Goal: Task Accomplishment & Management: Complete application form

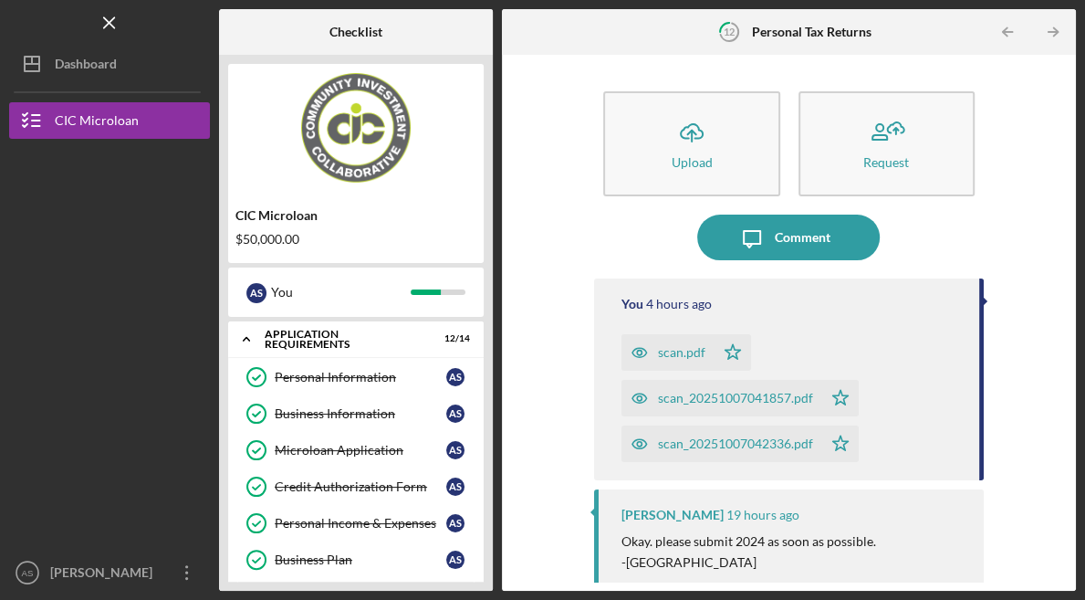
scroll to position [123, 0]
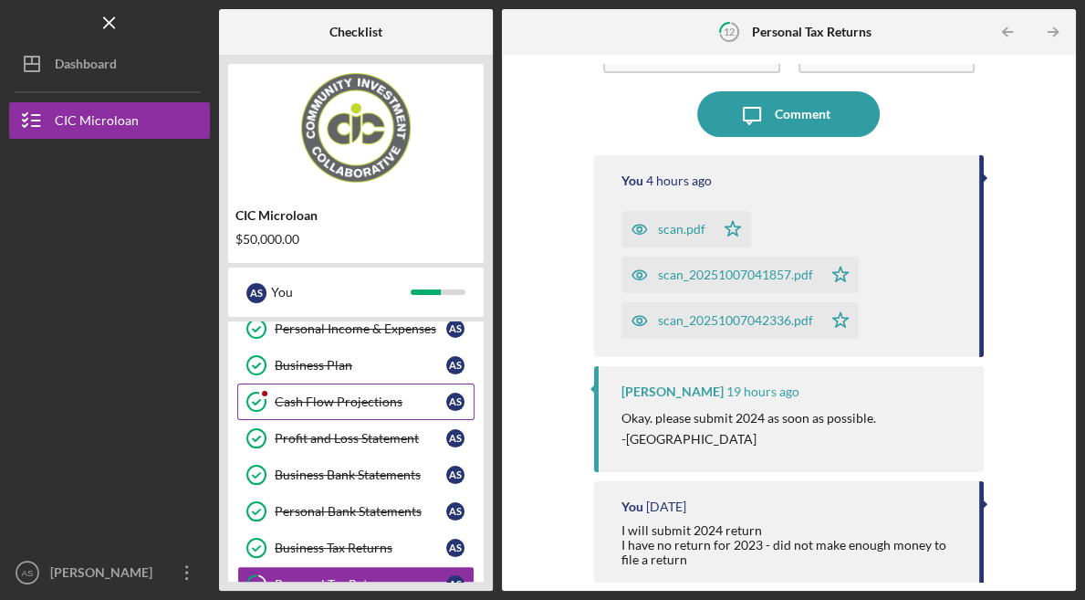
click at [344, 394] on div "Cash Flow Projections" at bounding box center [361, 401] width 172 height 15
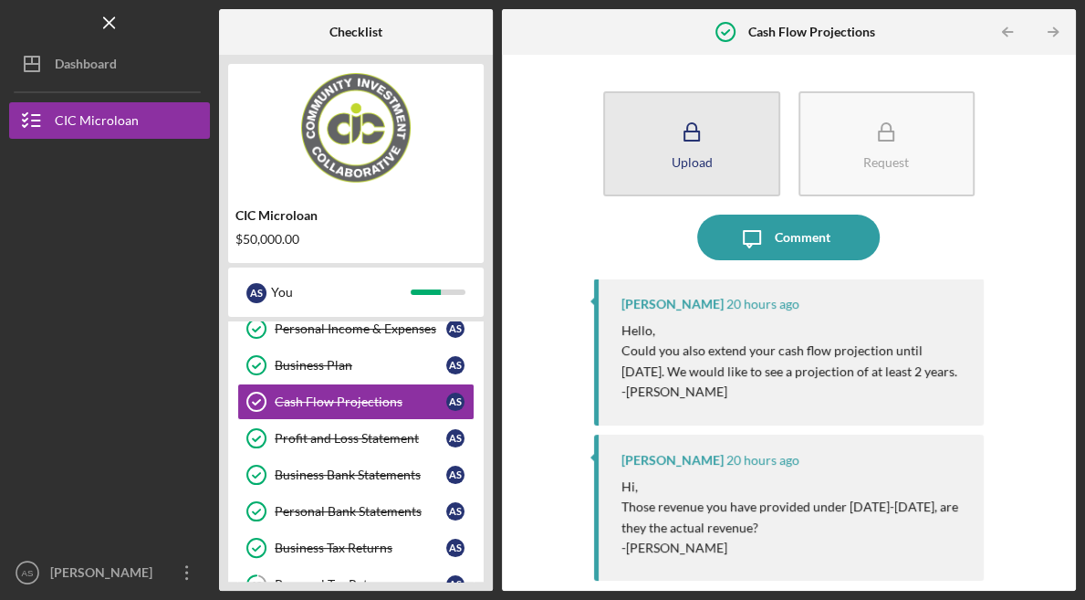
click at [702, 134] on icon "button" at bounding box center [692, 133] width 46 height 46
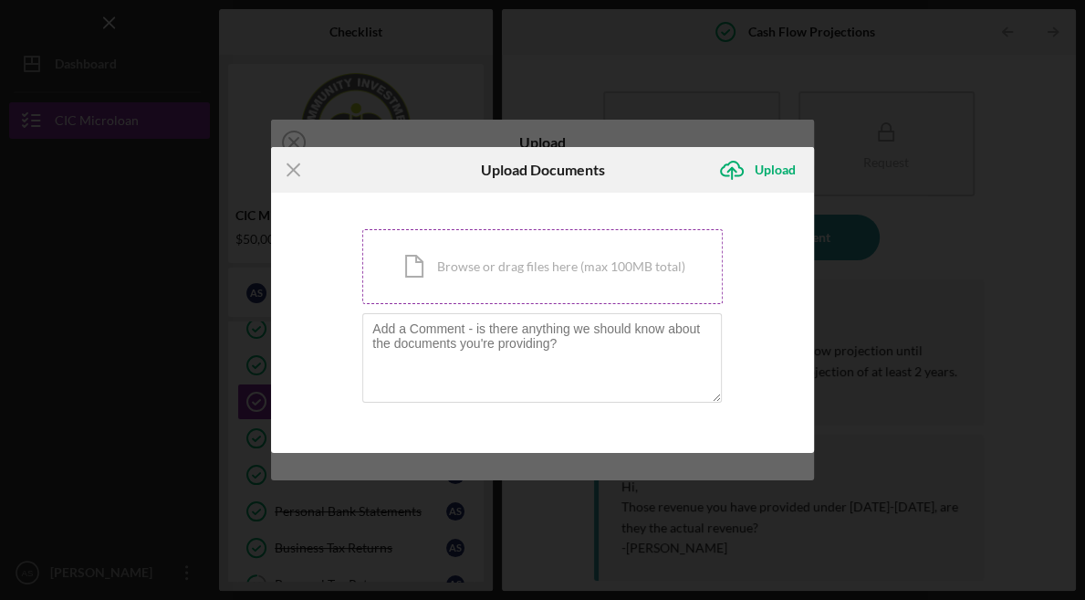
click at [488, 262] on div "Icon/Document Browse or drag files here (max 100MB total) Tap to choose files o…" at bounding box center [542, 266] width 361 height 75
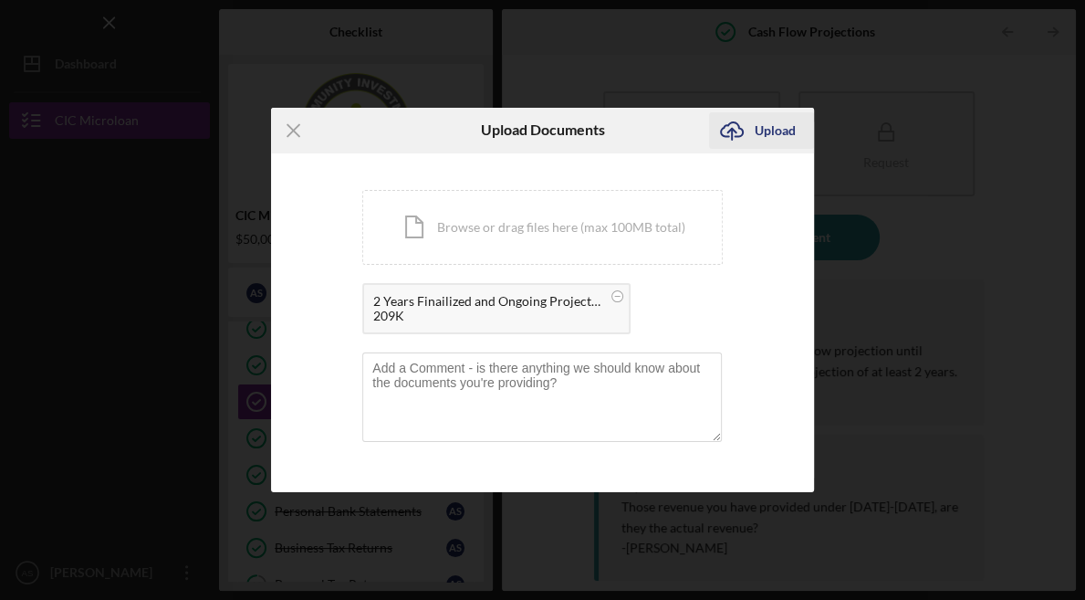
click at [768, 136] on div "Upload" at bounding box center [775, 130] width 41 height 37
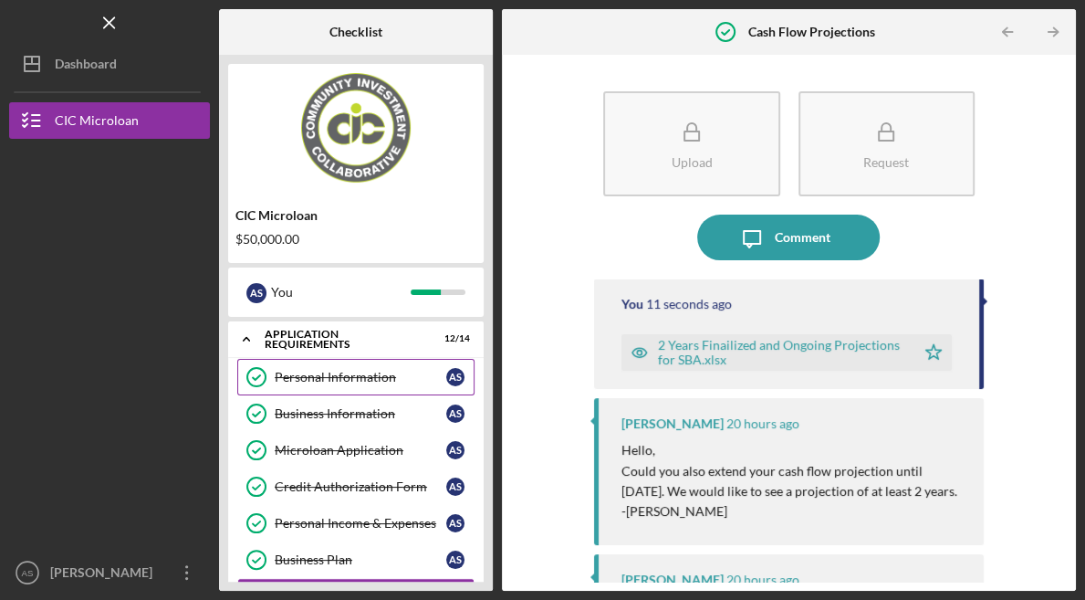
click at [368, 379] on div "Personal Information" at bounding box center [361, 377] width 172 height 15
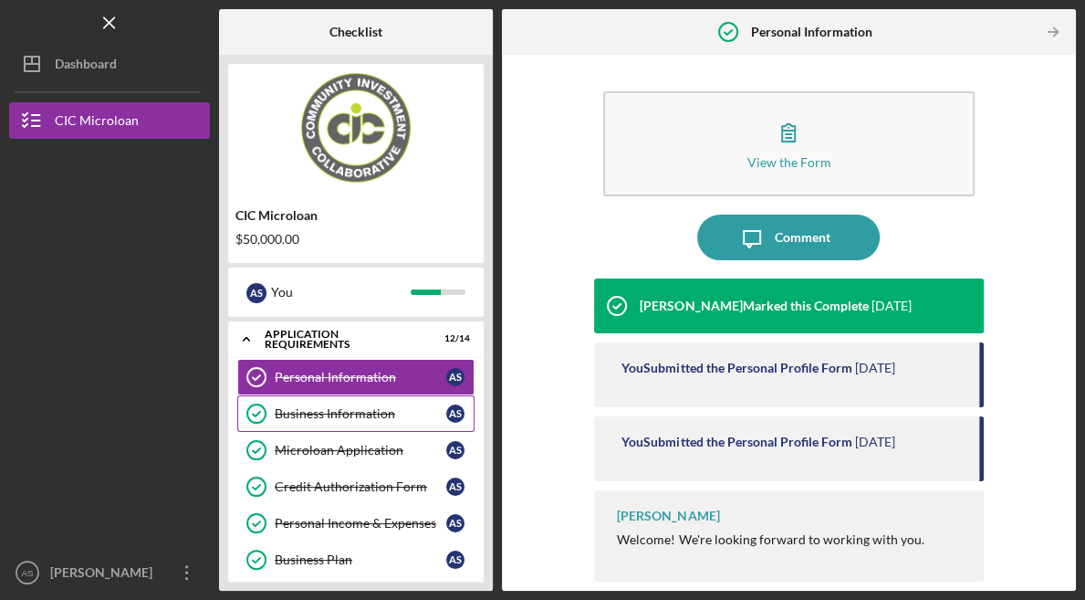
click at [363, 410] on div "Business Information" at bounding box center [361, 413] width 172 height 15
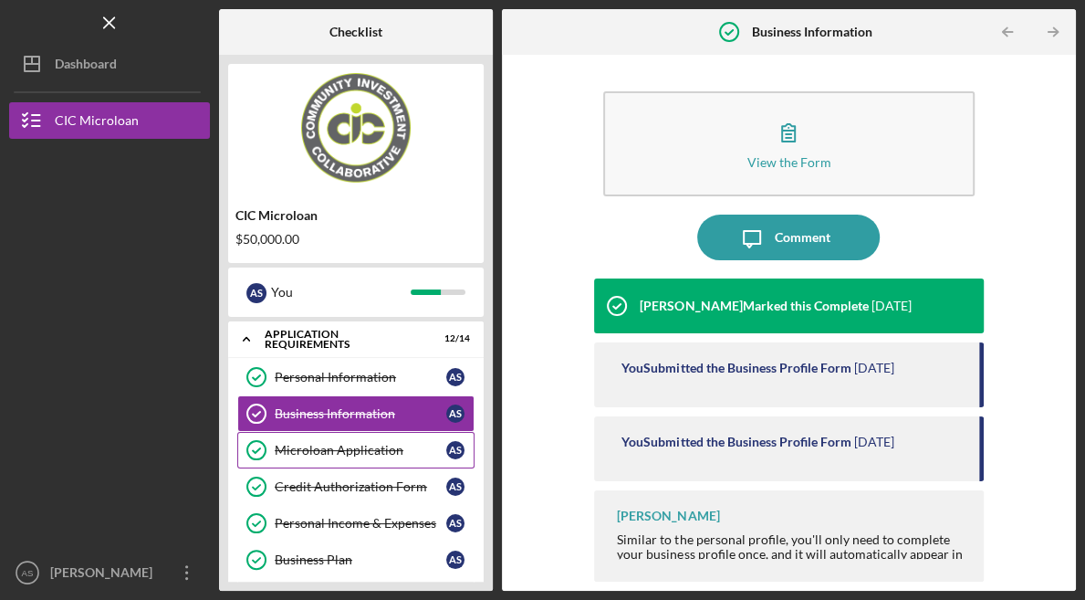
click at [363, 449] on div "Microloan Application" at bounding box center [361, 450] width 172 height 15
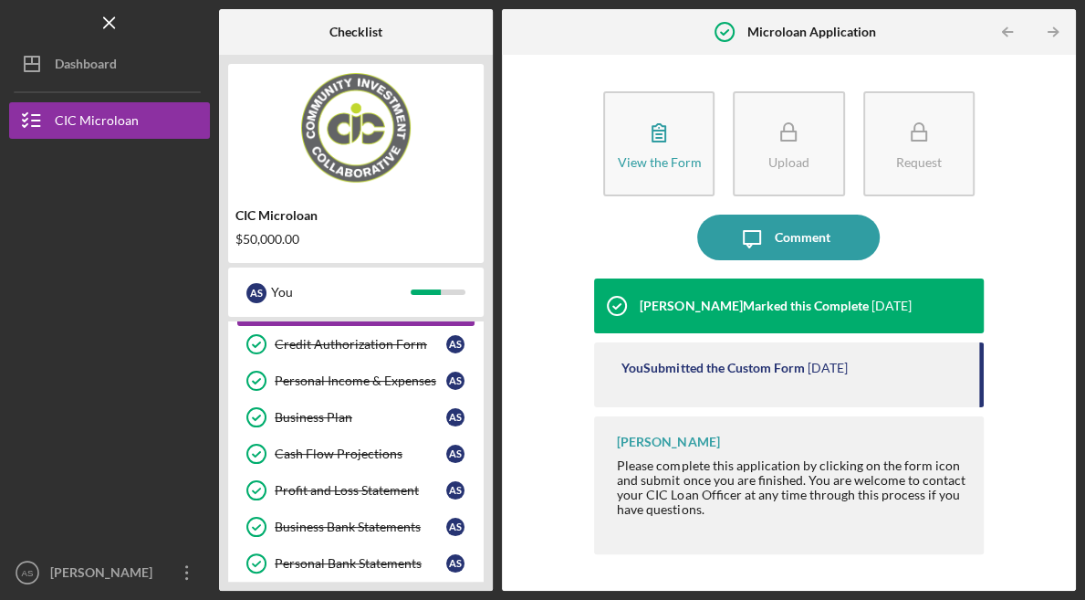
scroll to position [90, 0]
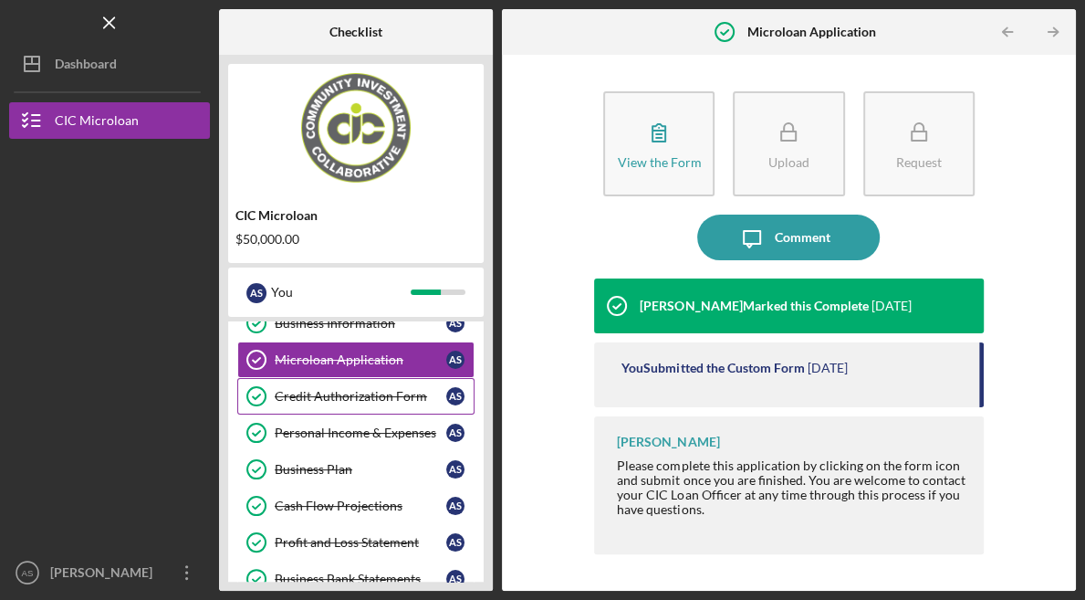
click at [382, 393] on div "Credit Authorization Form" at bounding box center [361, 396] width 172 height 15
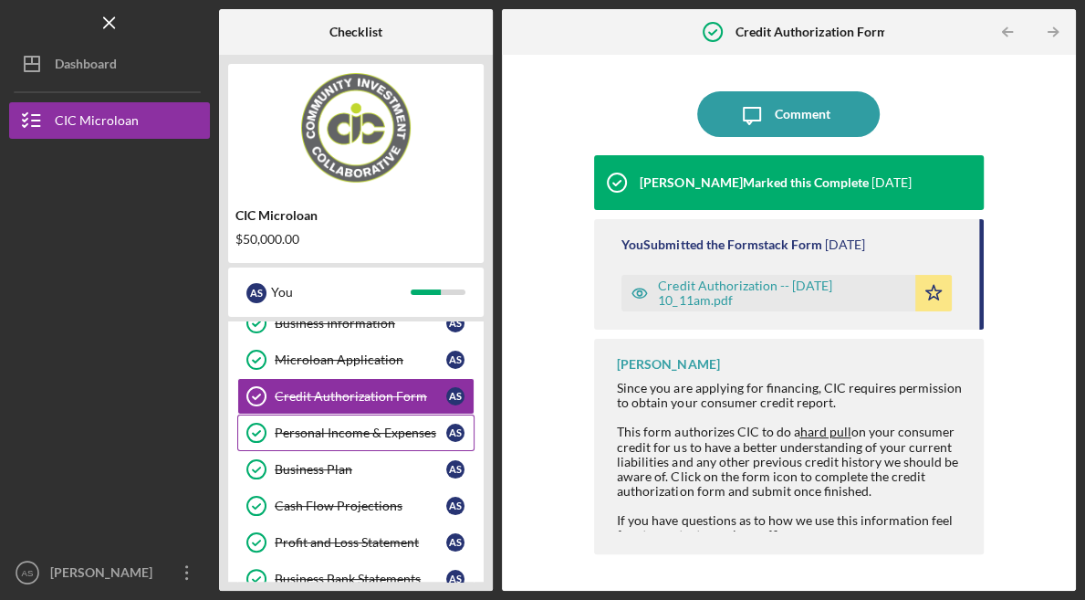
click at [374, 429] on div "Personal Income & Expenses" at bounding box center [361, 432] width 172 height 15
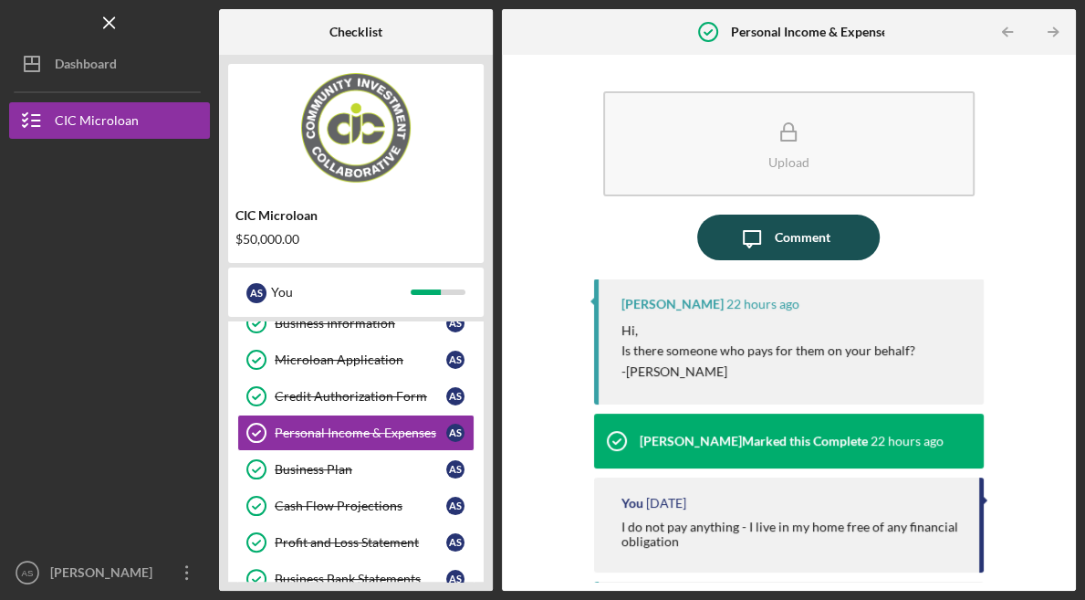
click at [774, 240] on icon "Icon/Message" at bounding box center [752, 238] width 46 height 46
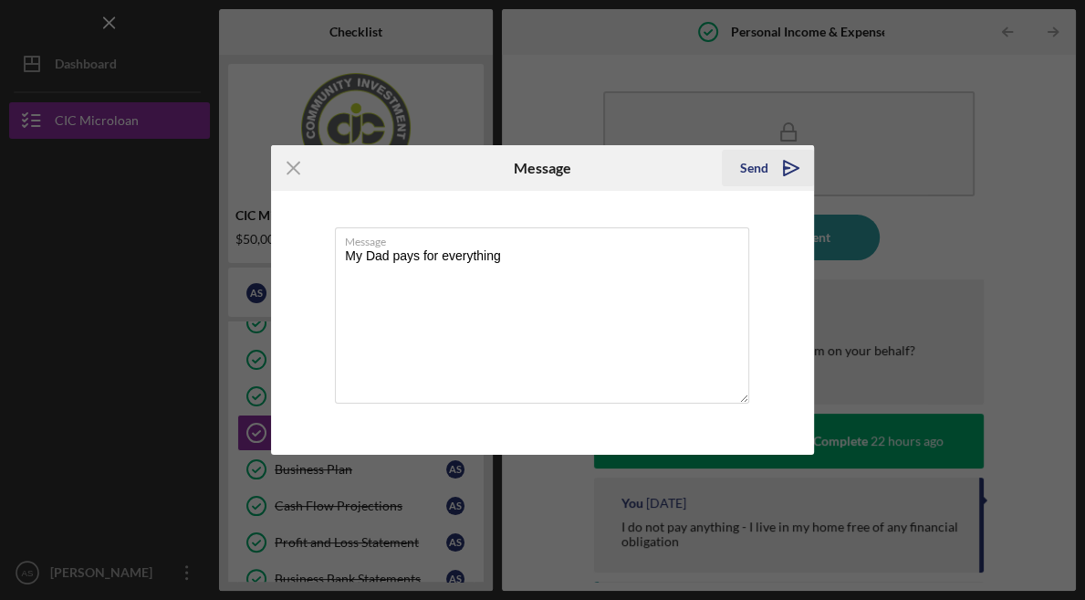
type textarea "My Dad pays for everything"
click at [752, 172] on div "Send" at bounding box center [754, 168] width 28 height 37
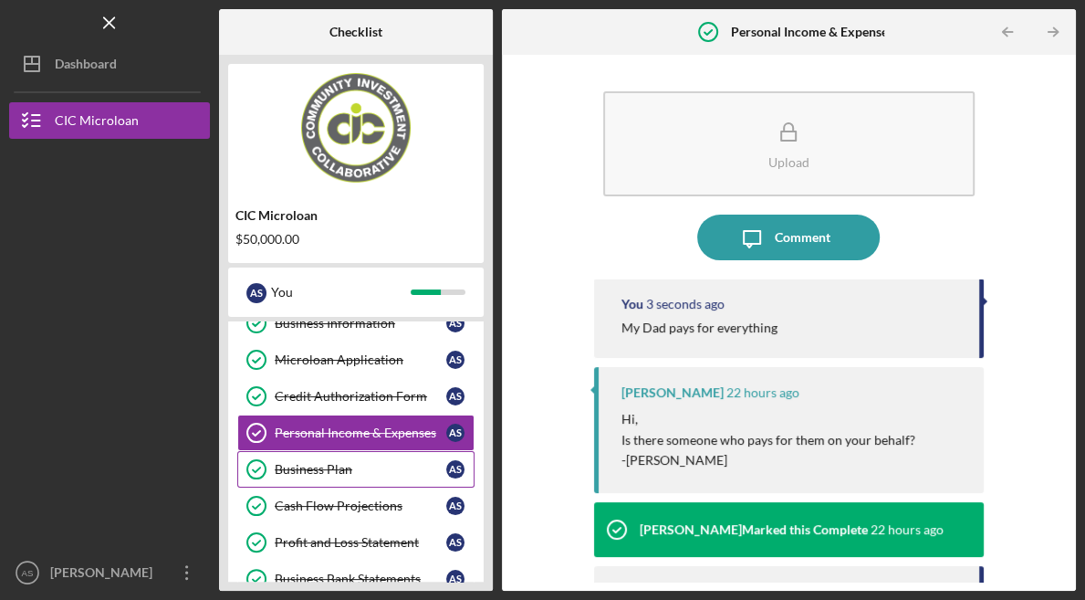
click at [320, 464] on div "Business Plan" at bounding box center [361, 469] width 172 height 15
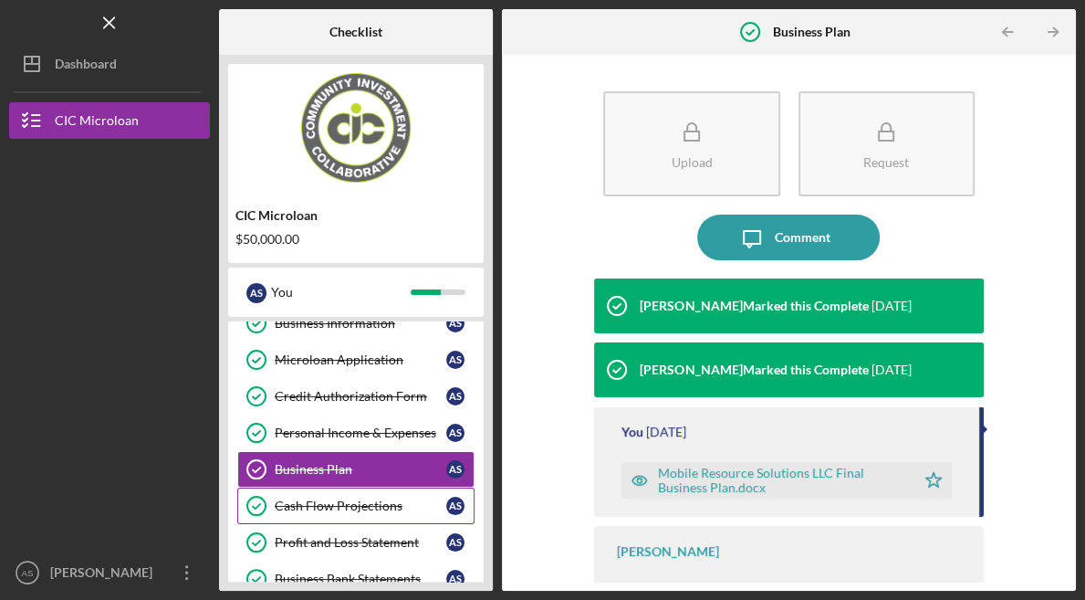
click at [324, 506] on div "Cash Flow Projections" at bounding box center [361, 505] width 172 height 15
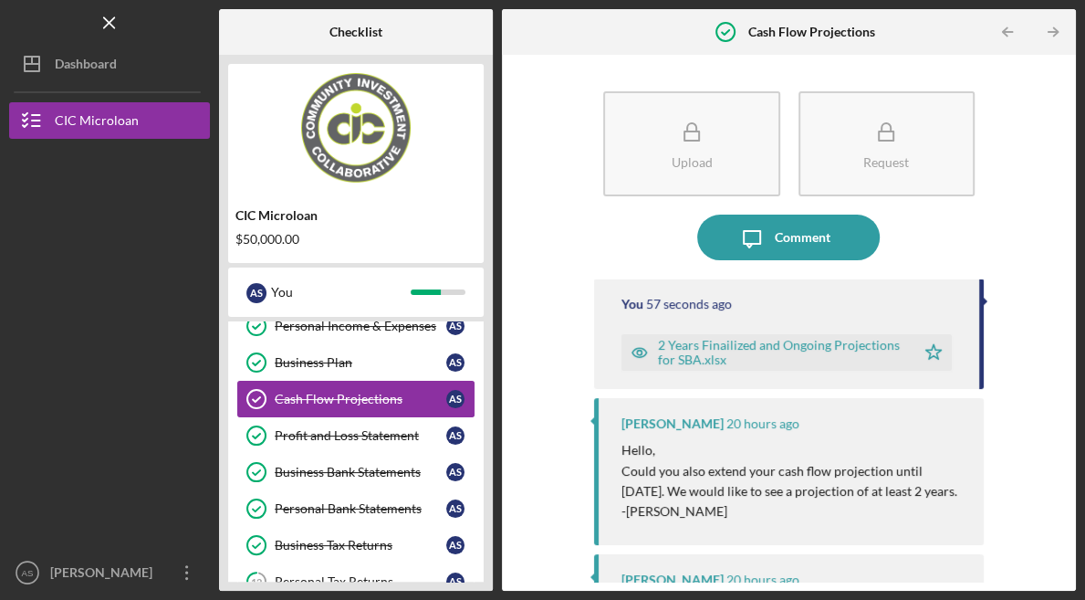
scroll to position [181, 0]
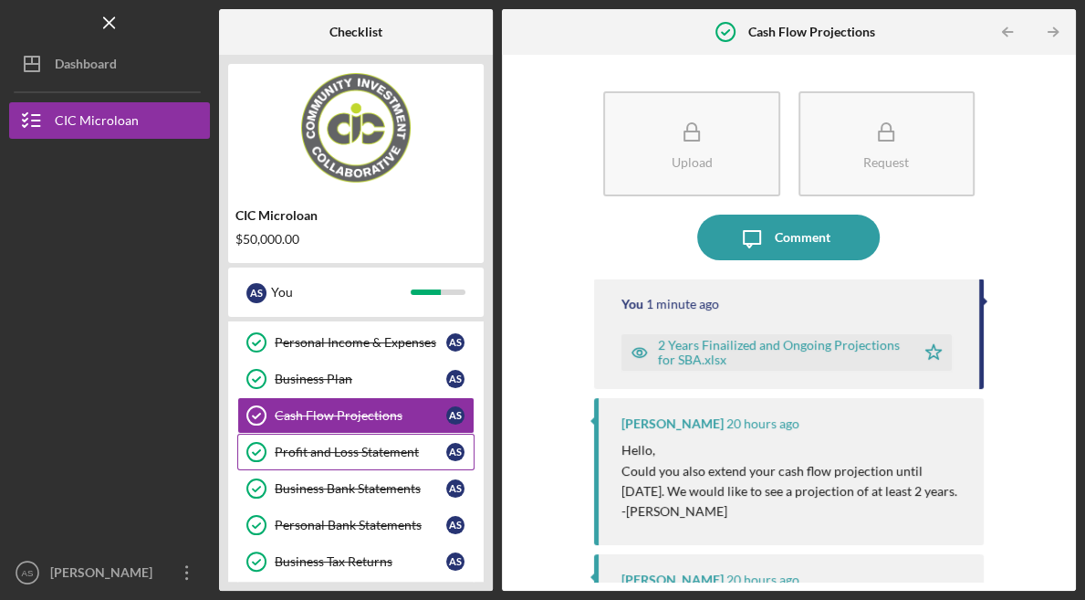
click at [353, 446] on div "Profit and Loss Statement" at bounding box center [361, 452] width 172 height 15
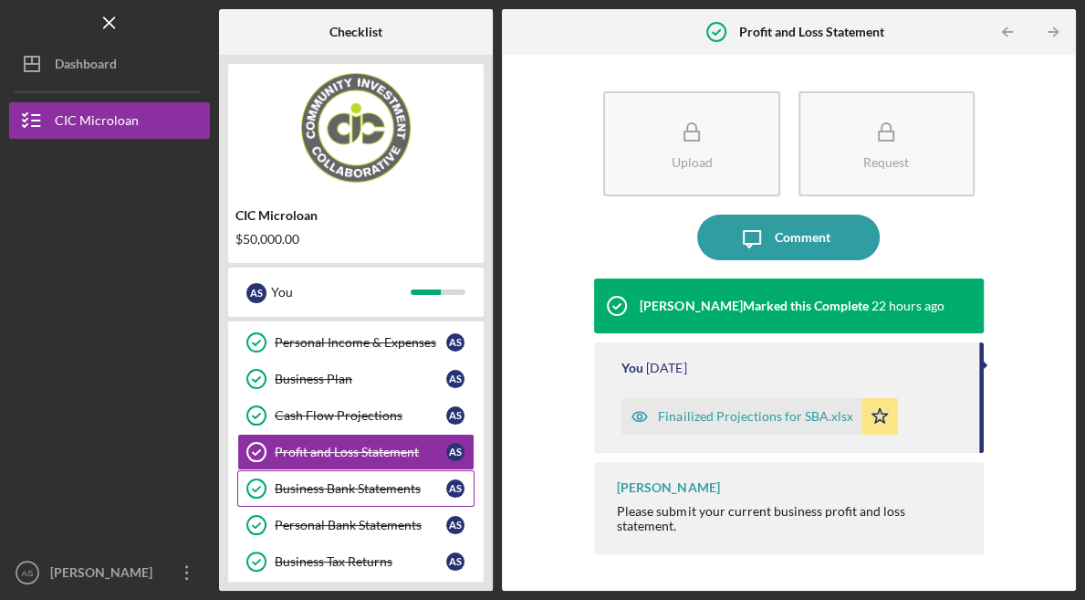
click at [350, 486] on div "Business Bank Statements" at bounding box center [361, 488] width 172 height 15
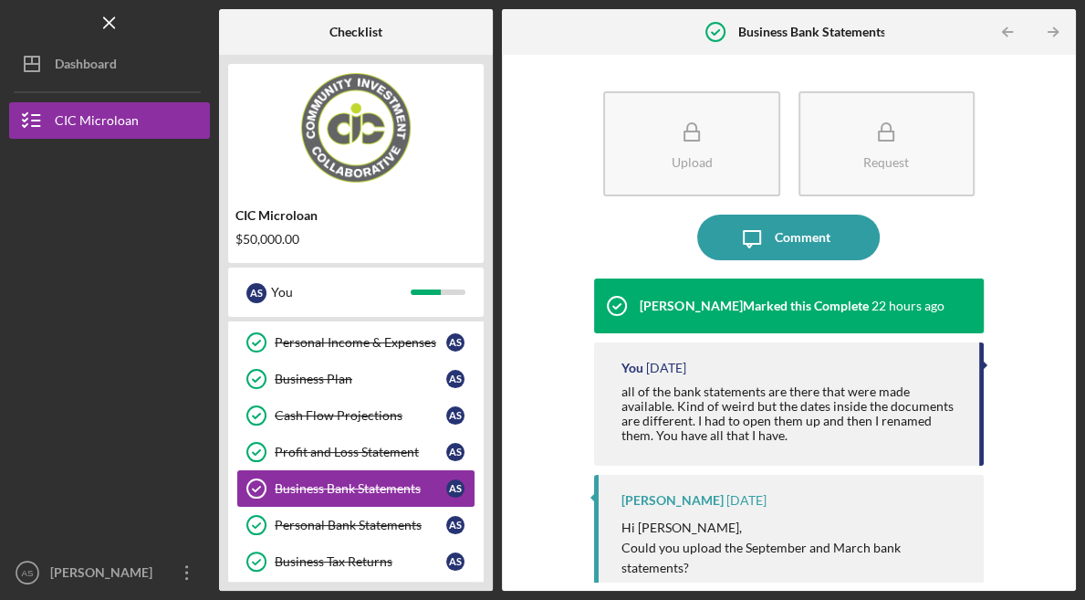
scroll to position [271, 0]
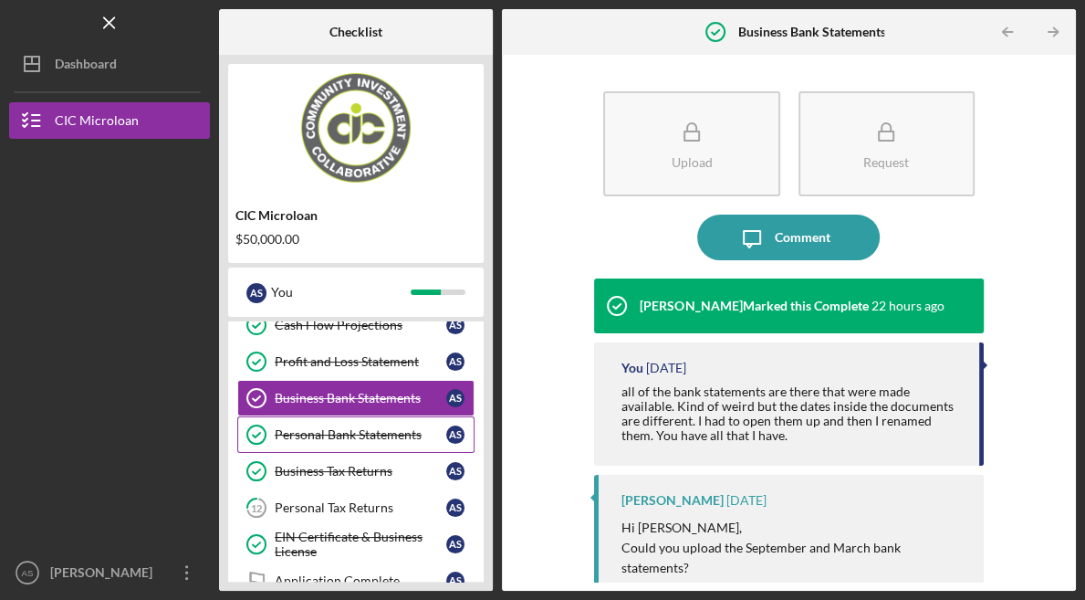
click at [363, 431] on div "Personal Bank Statements" at bounding box center [361, 434] width 172 height 15
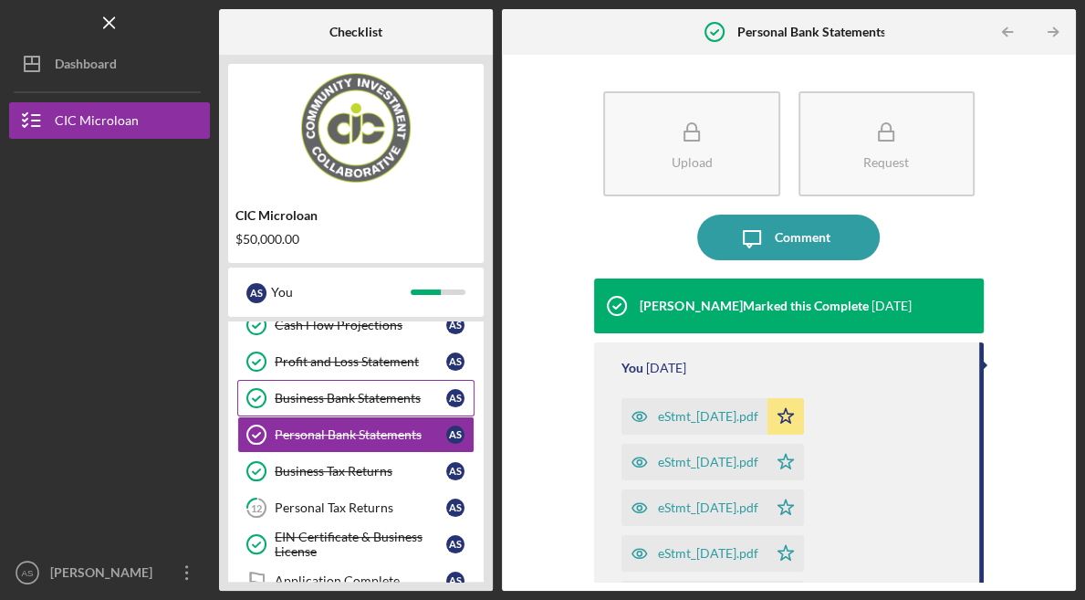
click at [370, 398] on div "Business Bank Statements" at bounding box center [361, 398] width 172 height 15
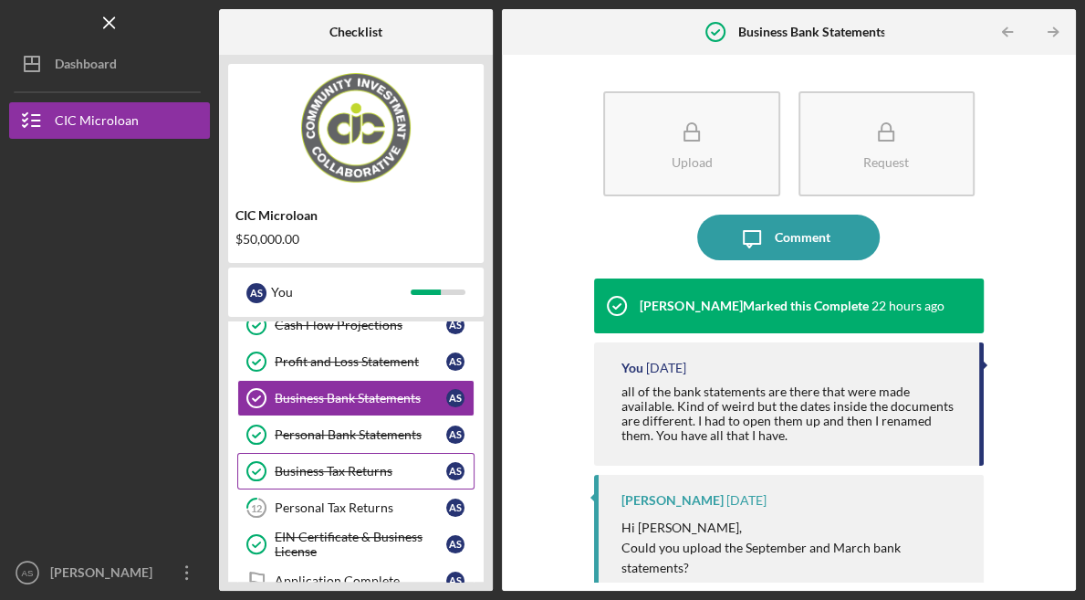
click at [354, 464] on div "Business Tax Returns" at bounding box center [361, 471] width 172 height 15
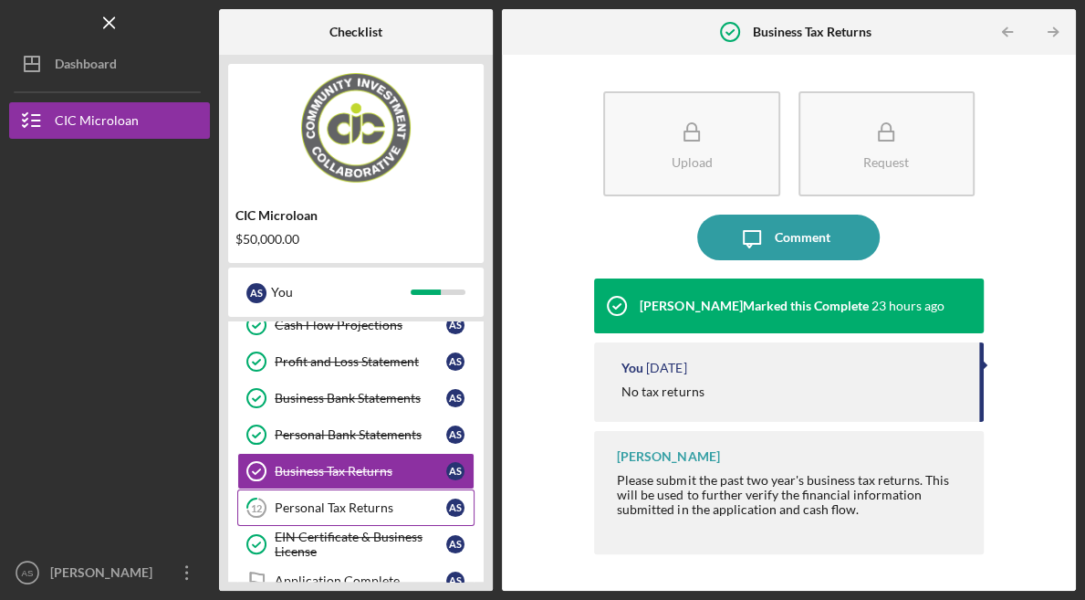
click at [355, 501] on div "Personal Tax Returns" at bounding box center [361, 507] width 172 height 15
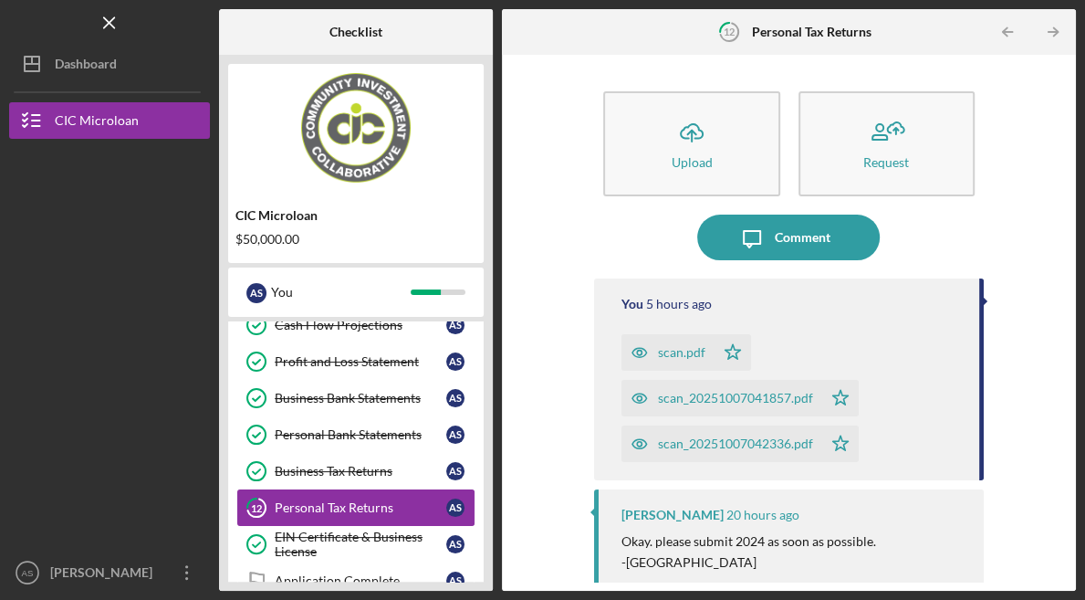
scroll to position [361, 0]
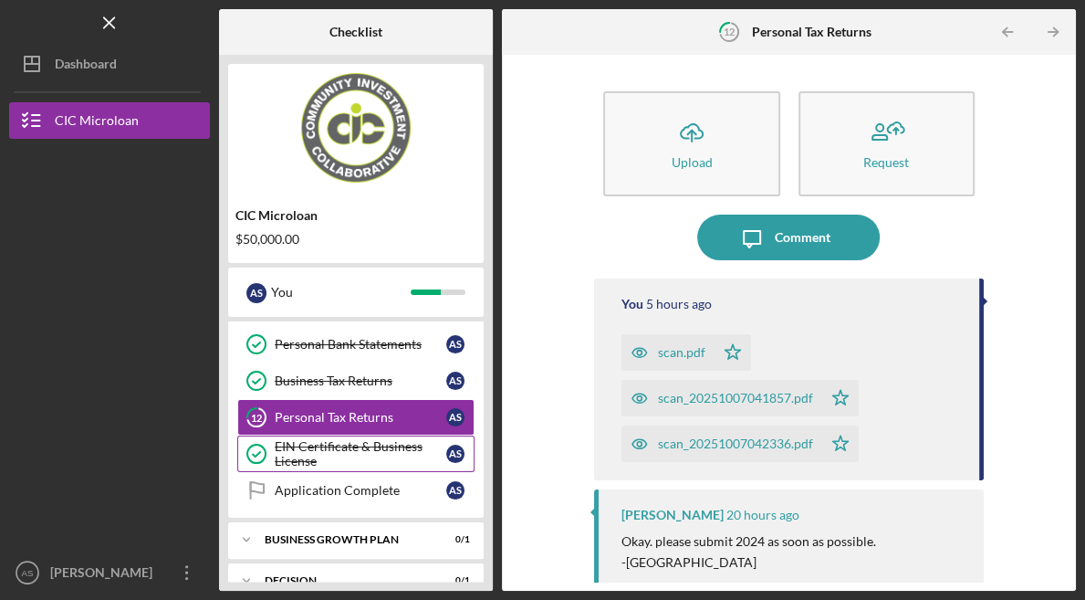
click at [352, 440] on div "EIN Certificate & Business License" at bounding box center [361, 453] width 172 height 29
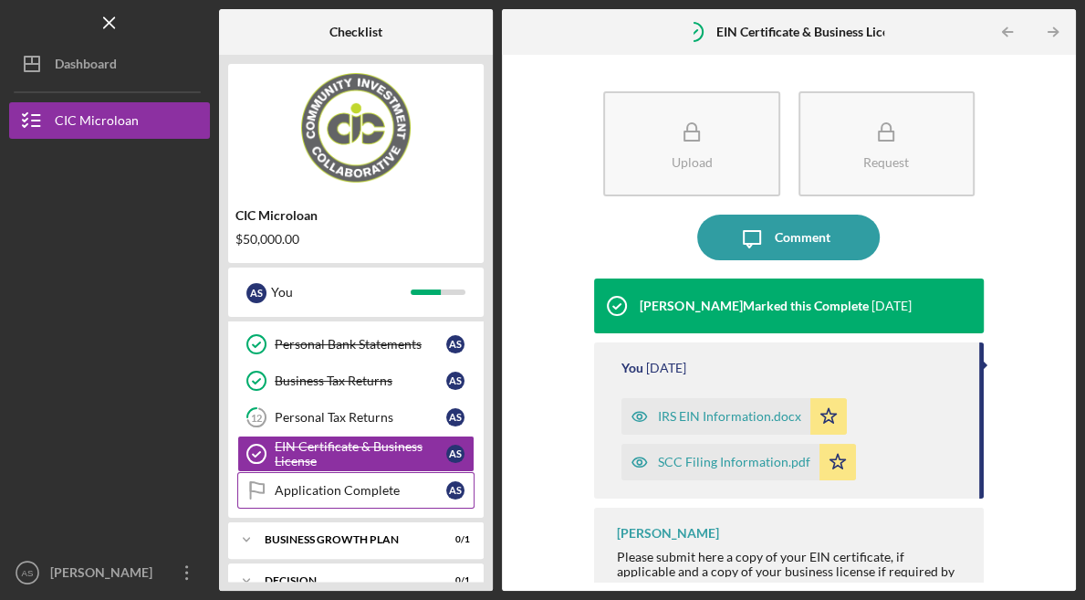
click at [347, 483] on div "Application Complete" at bounding box center [361, 490] width 172 height 15
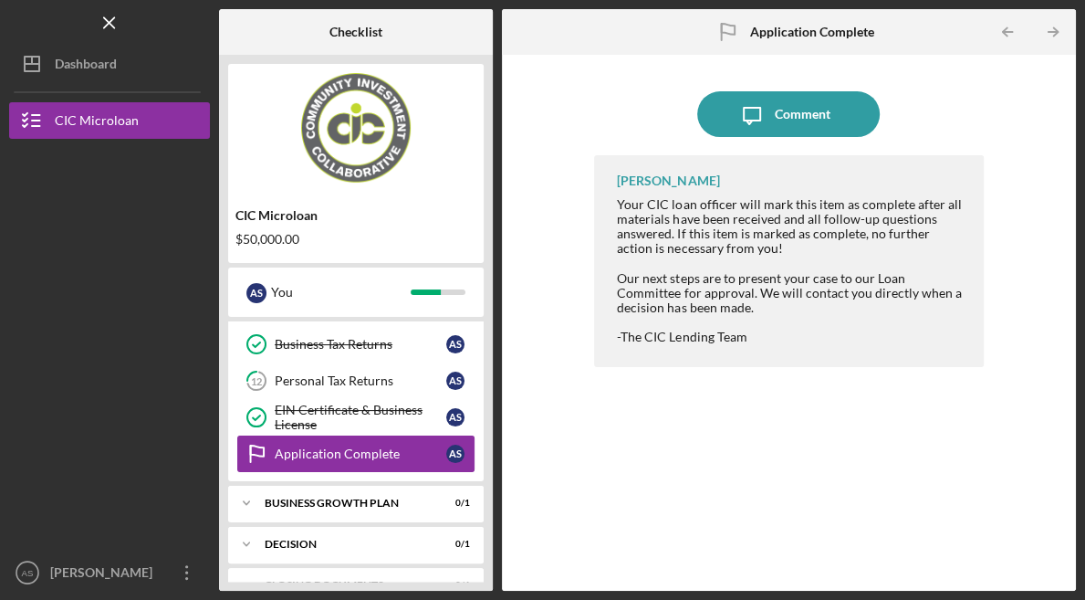
scroll to position [424, 0]
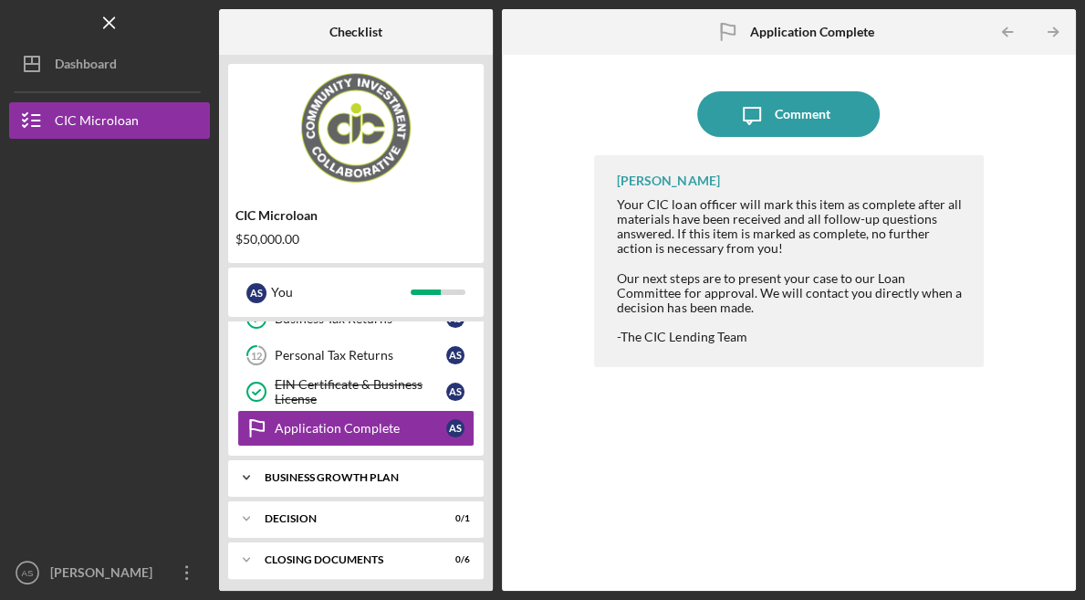
click at [247, 476] on polyline at bounding box center [246, 478] width 5 height 4
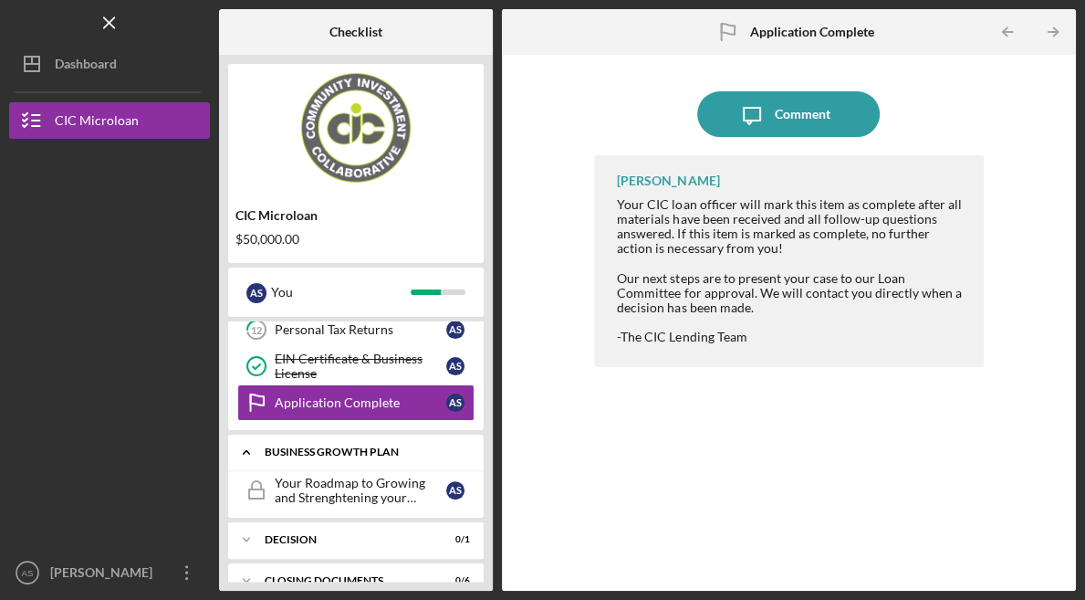
scroll to position [469, 0]
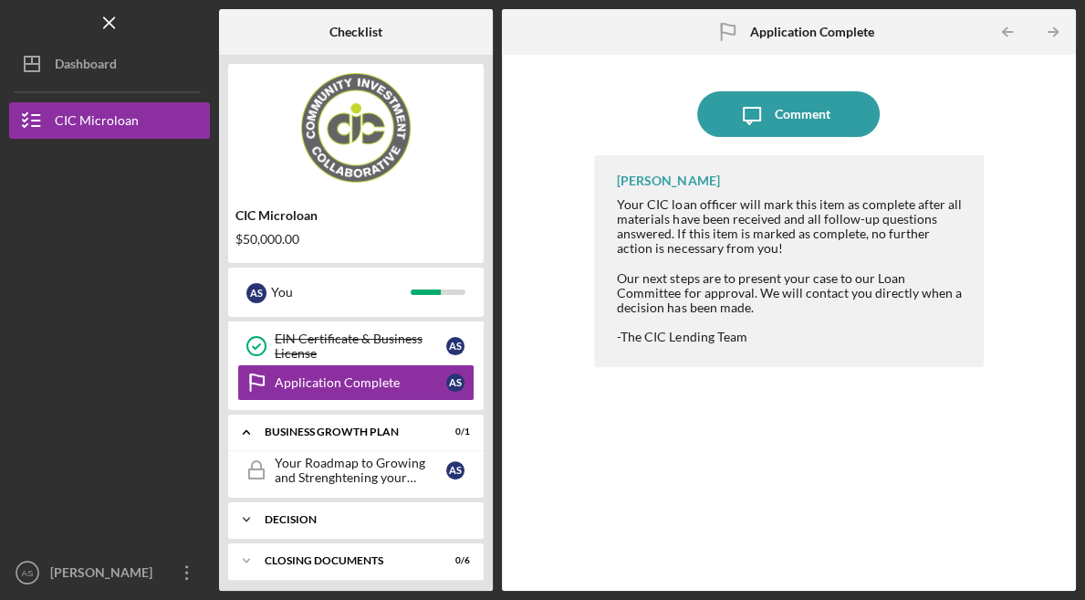
click at [249, 512] on icon "Icon/Expander" at bounding box center [246, 519] width 37 height 37
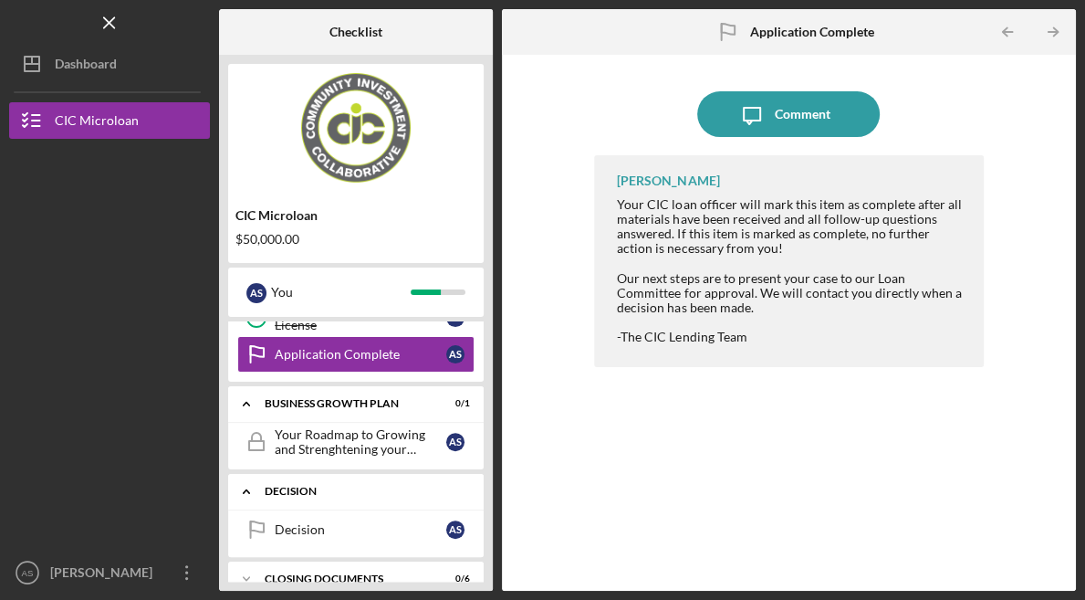
scroll to position [515, 0]
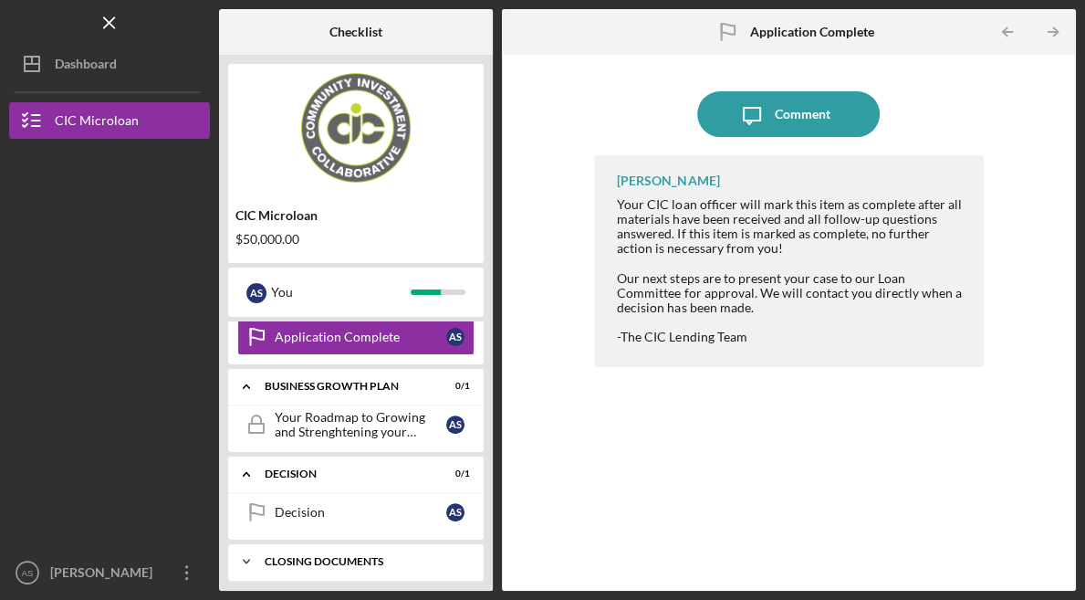
click at [249, 555] on icon "Icon/Expander" at bounding box center [246, 561] width 37 height 37
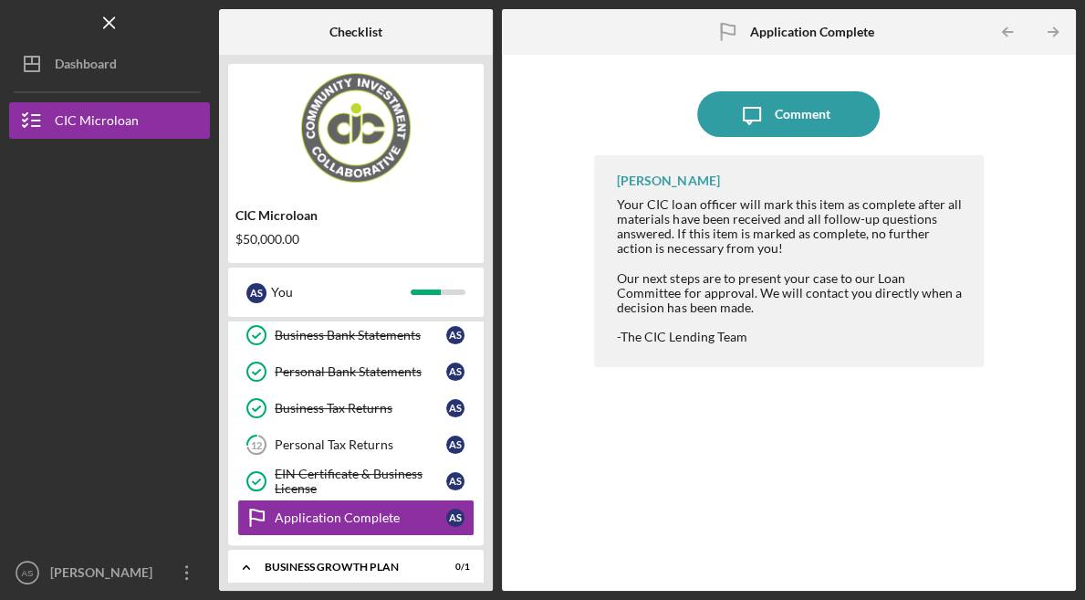
scroll to position [0, 0]
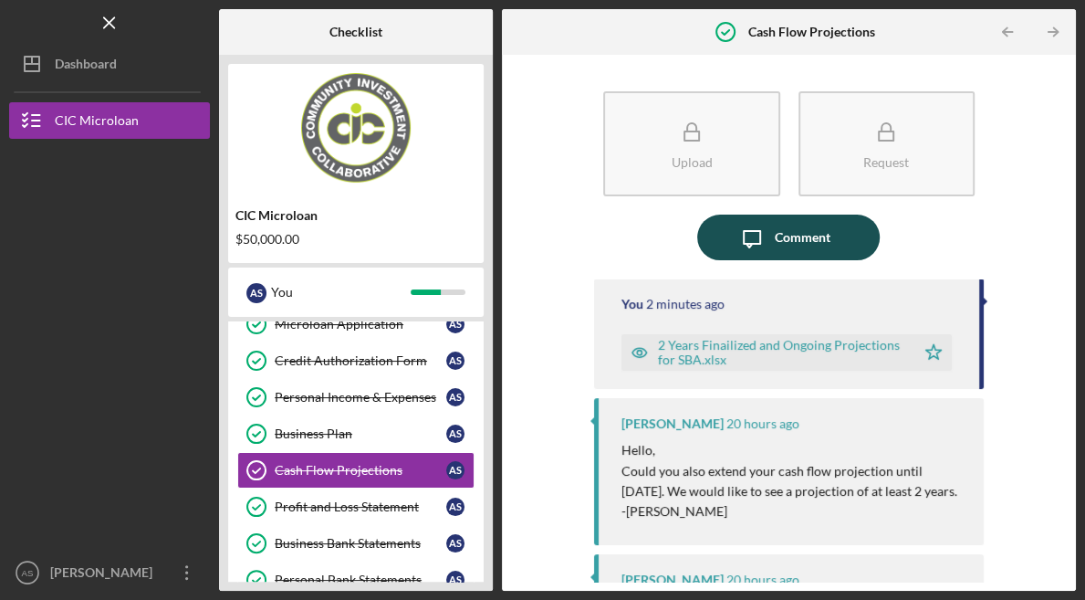
click at [799, 236] on div "Comment" at bounding box center [803, 238] width 56 height 46
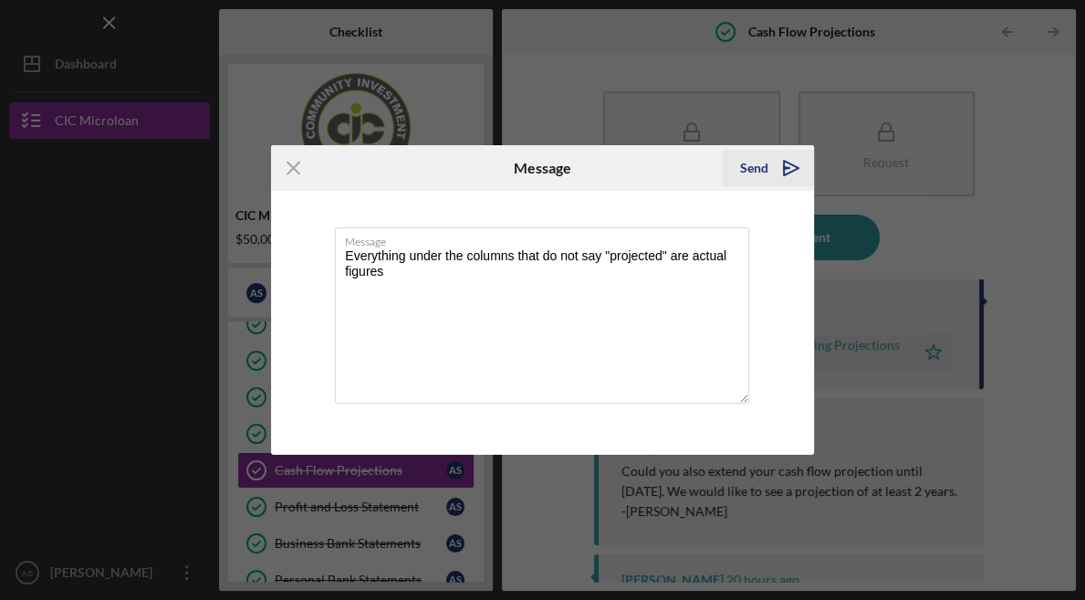
type textarea "Everything under the columns that do not say "projected" are actual figures"
click at [754, 168] on div "Send" at bounding box center [754, 168] width 28 height 37
